Goal: Communication & Community: Ask a question

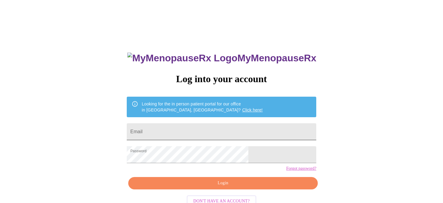
click at [210, 132] on input "Email" at bounding box center [222, 131] width 190 height 17
type input "[EMAIL_ADDRESS][DOMAIN_NAME]"
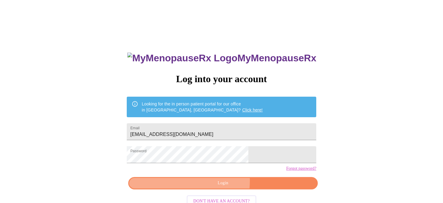
click at [206, 187] on span "Login" at bounding box center [223, 183] width 176 height 8
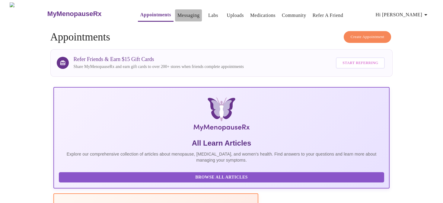
click at [178, 12] on link "Messaging" at bounding box center [189, 15] width 22 height 8
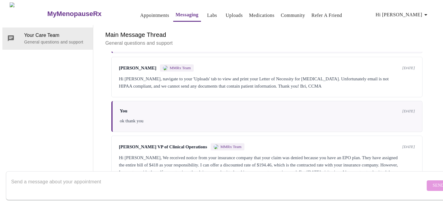
scroll to position [1891, 0]
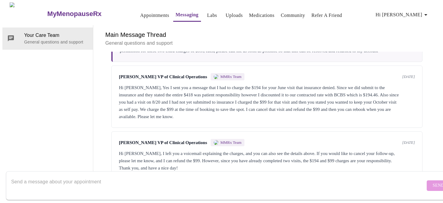
click at [106, 176] on textarea "Send a message about your appointment" at bounding box center [218, 185] width 414 height 19
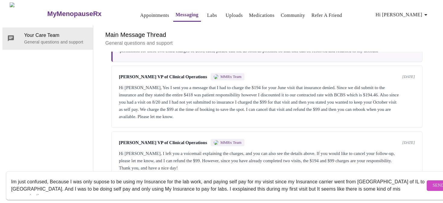
scroll to position [4, 0]
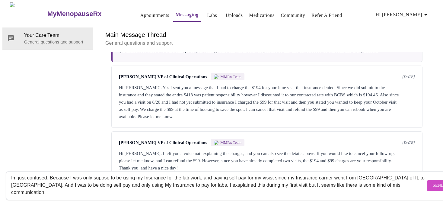
click at [100, 176] on textarea "Im just confused, Because I was only supose to be using my Insurance for the la…" at bounding box center [218, 185] width 414 height 19
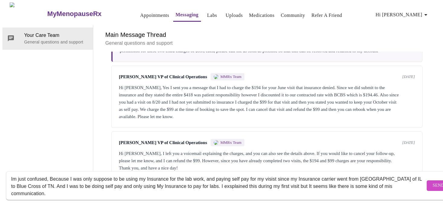
click at [13, 176] on textarea "Im just confused, Because I was only suppose to be using my Insurance for the l…" at bounding box center [218, 185] width 414 height 19
click at [274, 176] on textarea "I'm just confused, Because I was only suppose to be using my Insurance for the …" at bounding box center [218, 185] width 414 height 19
click at [301, 30] on h6 "Main Message Thread" at bounding box center [266, 35] width 323 height 10
click at [47, 181] on textarea "I'm just confused, Because I was only suppose to be using my Insurance for the …" at bounding box center [218, 185] width 414 height 19
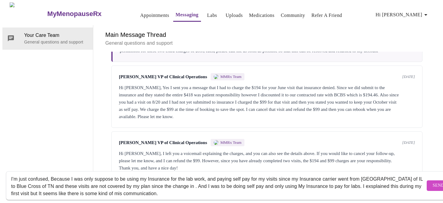
click at [203, 176] on textarea "I'm just confused, Because I was only suppose to be using my Insurance for the …" at bounding box center [218, 185] width 414 height 19
click at [198, 180] on textarea "I'm just confused, Because I was only suppose to be using my Insurance for the …" at bounding box center [218, 185] width 414 height 19
click at [232, 187] on textarea "I'm just confused, Because I was only suppose to be using my Insurance for the …" at bounding box center [218, 185] width 414 height 19
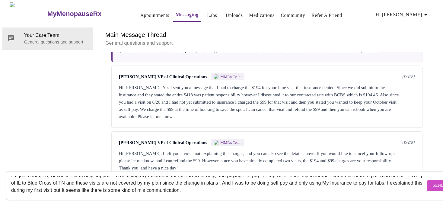
scroll to position [7, 0]
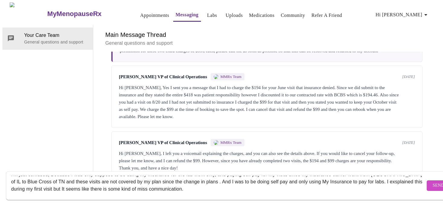
click at [226, 181] on textarea "I'm just confused, Because I was only suppose to be using my Insurance for the …" at bounding box center [218, 185] width 414 height 19
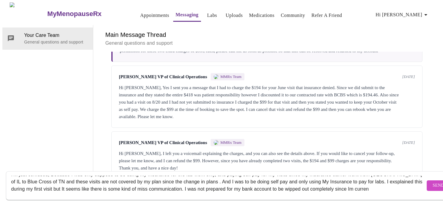
scroll to position [11, 0]
click at [28, 179] on textarea "I'm just confused, Because I was only suppose to be using my Insurance for the …" at bounding box center [218, 185] width 414 height 19
click at [33, 188] on textarea "I'm just confused, Because I was only suppose to be using my Insurance for the …" at bounding box center [218, 185] width 414 height 19
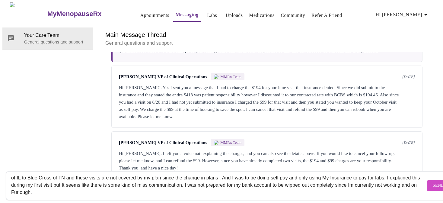
click at [362, 178] on textarea "I'm just confused, Because I was only suppose to be using my Insurance for the …" at bounding box center [218, 185] width 414 height 19
click at [307, 177] on textarea "I'm just confused, Because I was only suppose to be using my Insurance for the …" at bounding box center [218, 185] width 414 height 19
click at [76, 184] on textarea "I'm just confused, Because I was only suppose to be using my Insurance for the …" at bounding box center [218, 185] width 414 height 19
click at [65, 185] on textarea "I'm just confused, Because I was only suppose to be using my Insurance for the …" at bounding box center [218, 185] width 414 height 19
click at [101, 186] on textarea "I'm just confused, Because I was only suppose to be using my Insurance for the …" at bounding box center [218, 185] width 414 height 19
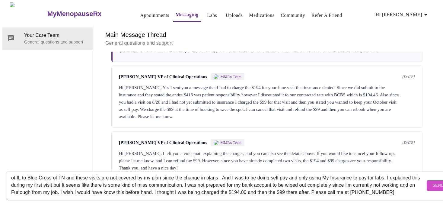
scroll to position [18, 0]
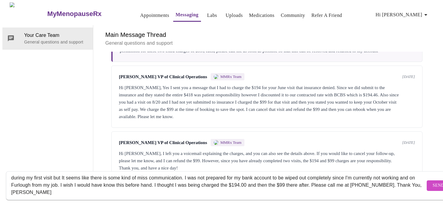
type textarea "I'm just confused, Because I was only suppose to be using my Insurance for the …"
click at [433, 182] on span "Send" at bounding box center [438, 186] width 11 height 8
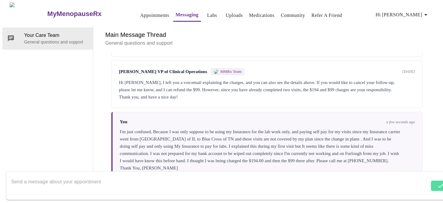
scroll to position [0, 0]
click at [411, 12] on span "Hi [PERSON_NAME]" at bounding box center [403, 15] width 54 height 8
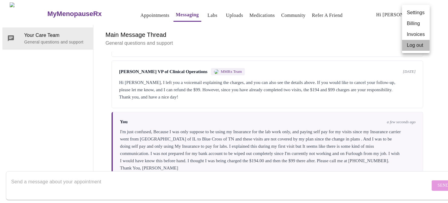
click at [409, 45] on li "Log out" at bounding box center [416, 45] width 28 height 11
